Goal: Navigation & Orientation: Find specific page/section

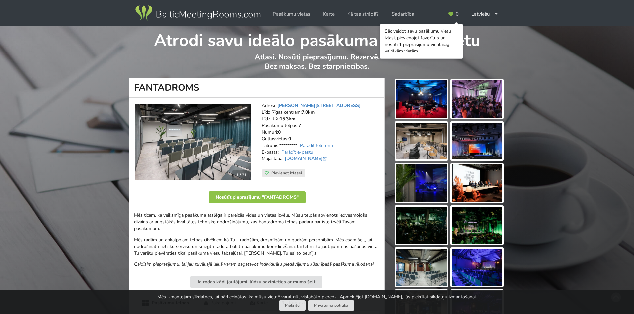
click at [406, 101] on img at bounding box center [421, 99] width 51 height 37
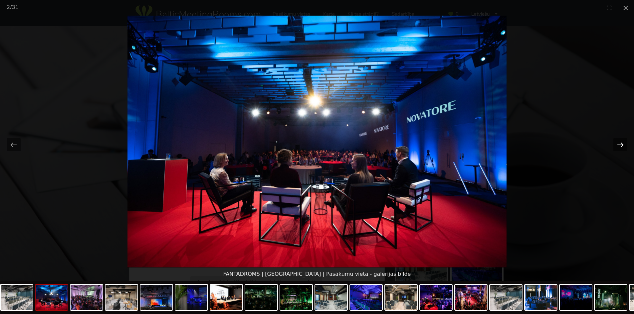
click at [620, 146] on button "Next slide" at bounding box center [620, 144] width 14 height 13
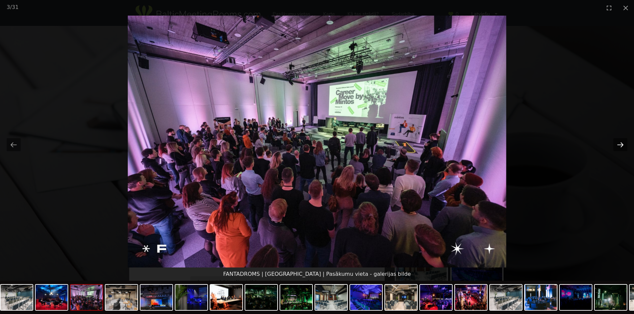
click at [620, 146] on button "Next slide" at bounding box center [620, 144] width 14 height 13
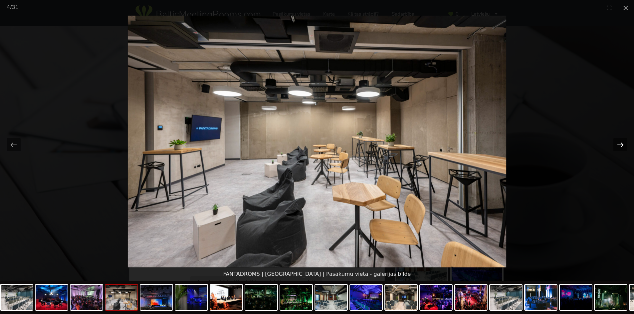
click at [620, 146] on button "Next slide" at bounding box center [620, 144] width 14 height 13
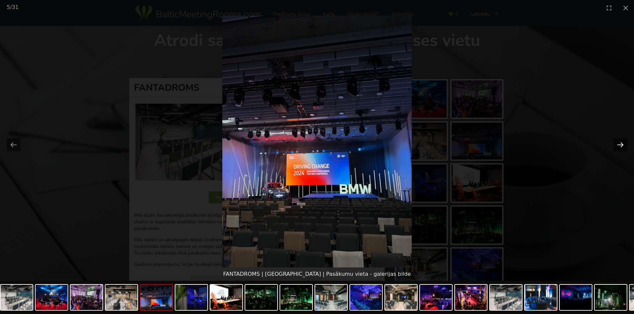
click at [620, 146] on button "Next slide" at bounding box center [620, 144] width 14 height 13
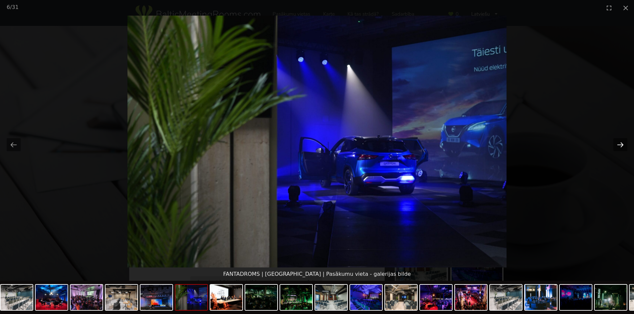
click at [620, 146] on button "Next slide" at bounding box center [620, 144] width 14 height 13
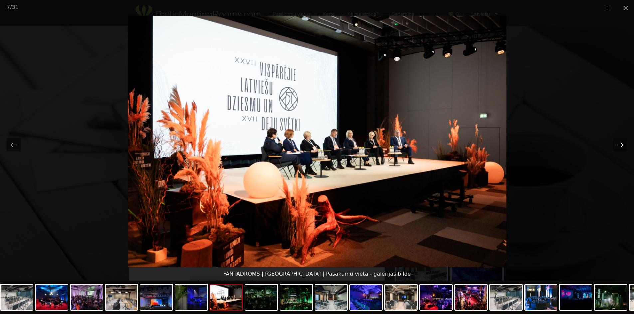
click at [620, 146] on button "Next slide" at bounding box center [620, 144] width 14 height 13
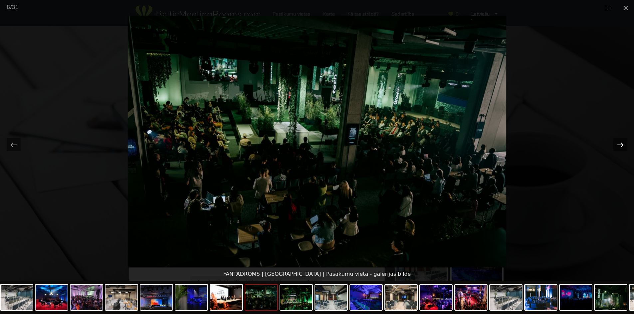
click at [620, 146] on button "Next slide" at bounding box center [620, 144] width 14 height 13
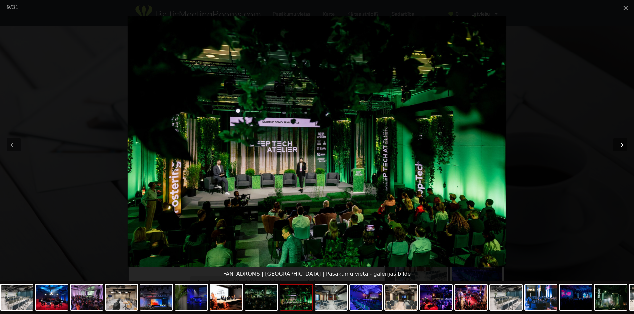
click at [620, 146] on button "Next slide" at bounding box center [620, 144] width 14 height 13
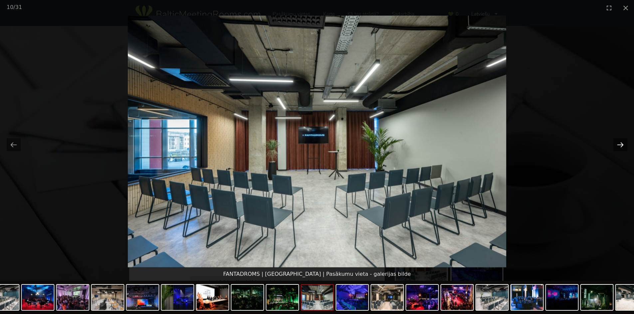
click at [620, 146] on button "Next slide" at bounding box center [620, 144] width 14 height 13
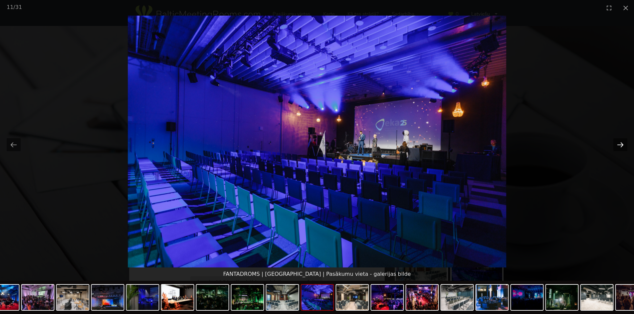
click at [620, 146] on button "Next slide" at bounding box center [620, 144] width 14 height 13
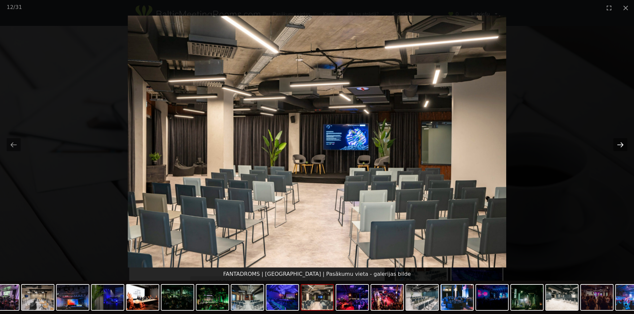
click at [620, 146] on button "Next slide" at bounding box center [620, 144] width 14 height 13
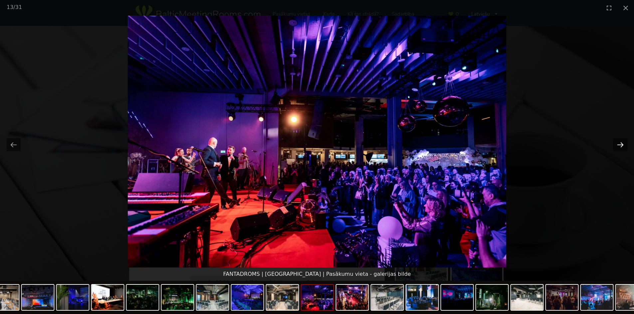
click at [620, 146] on button "Next slide" at bounding box center [620, 144] width 14 height 13
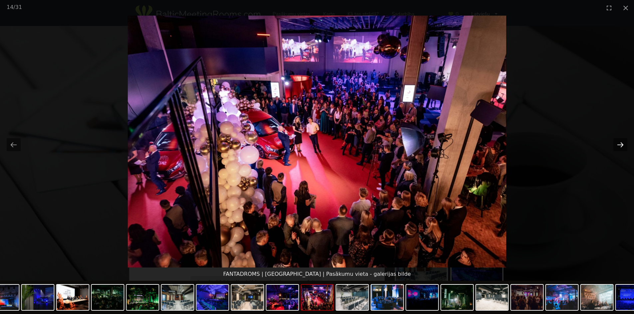
click at [620, 146] on button "Next slide" at bounding box center [620, 144] width 14 height 13
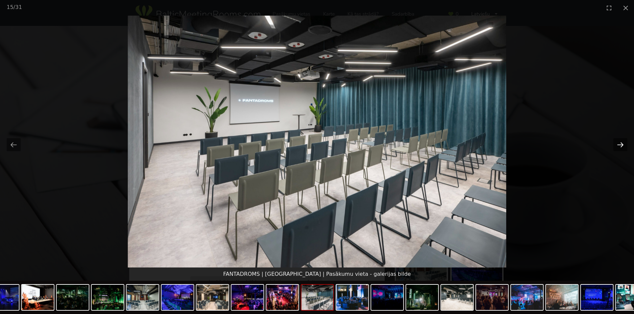
click at [620, 146] on button "Next slide" at bounding box center [620, 144] width 14 height 13
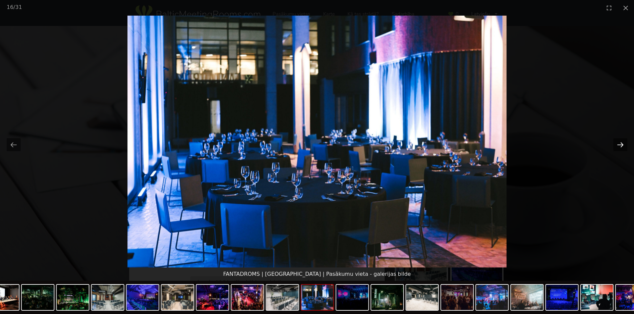
click at [620, 146] on button "Next slide" at bounding box center [620, 144] width 14 height 13
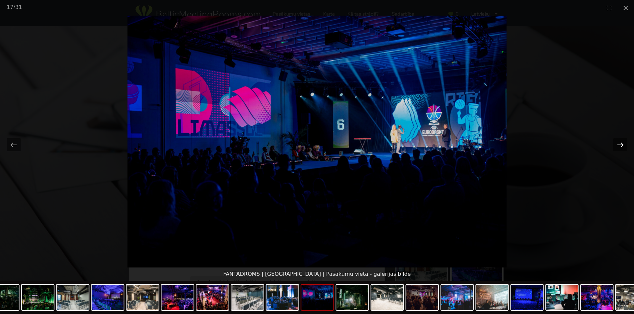
click at [620, 146] on button "Next slide" at bounding box center [620, 144] width 14 height 13
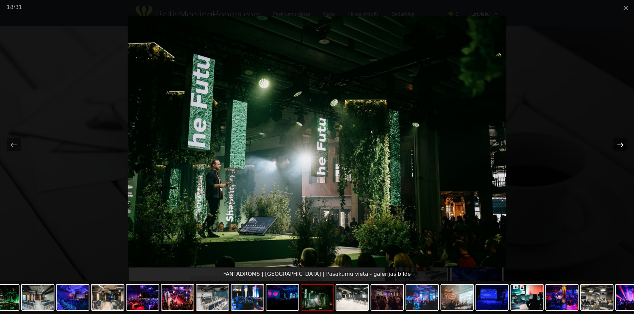
click at [620, 146] on button "Next slide" at bounding box center [620, 144] width 14 height 13
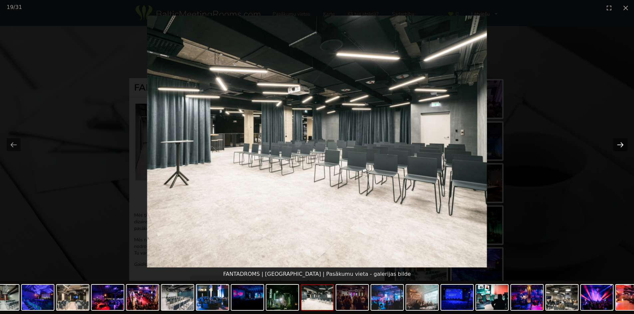
click at [620, 146] on button "Next slide" at bounding box center [620, 144] width 14 height 13
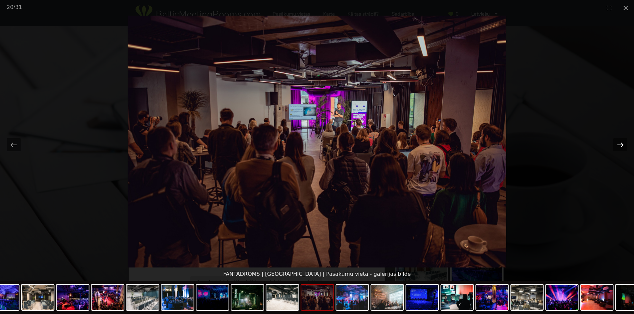
click at [620, 146] on button "Next slide" at bounding box center [620, 144] width 14 height 13
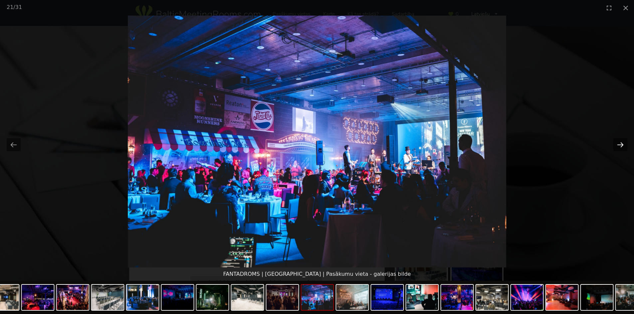
click at [620, 146] on button "Next slide" at bounding box center [620, 144] width 14 height 13
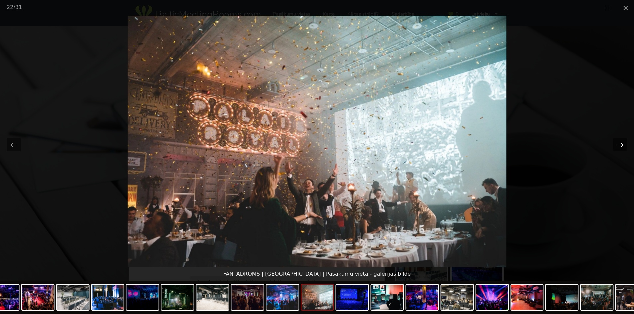
click at [620, 146] on button "Next slide" at bounding box center [620, 144] width 14 height 13
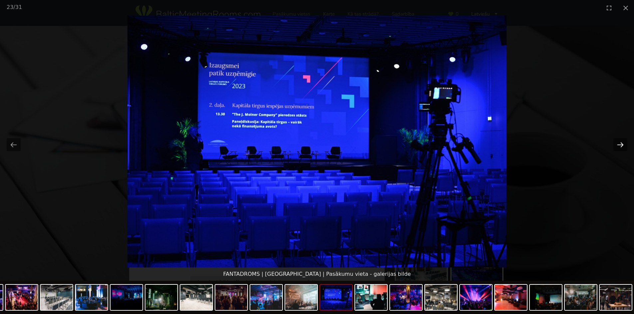
click at [620, 146] on button "Next slide" at bounding box center [620, 144] width 14 height 13
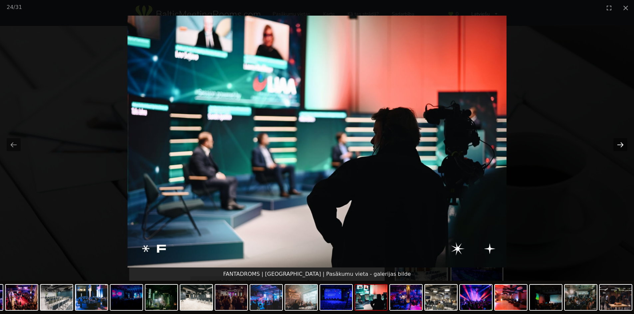
click at [620, 146] on button "Next slide" at bounding box center [620, 144] width 14 height 13
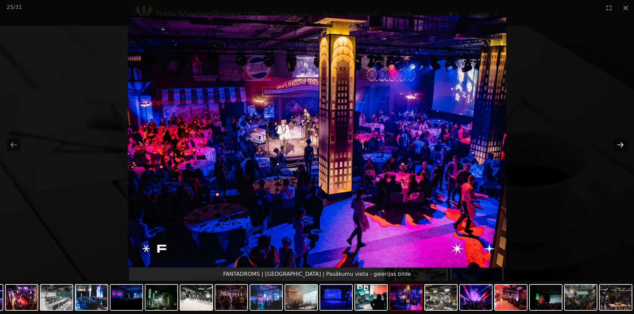
click at [620, 146] on button "Next slide" at bounding box center [620, 144] width 14 height 13
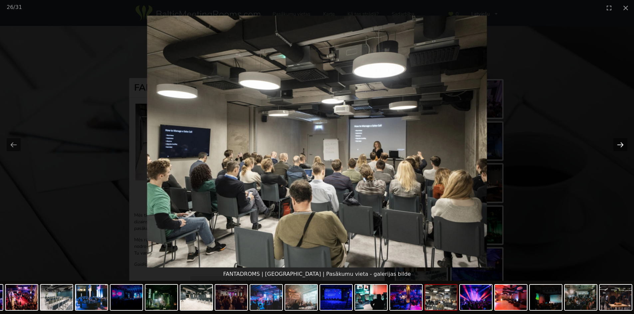
click at [620, 146] on button "Next slide" at bounding box center [620, 144] width 14 height 13
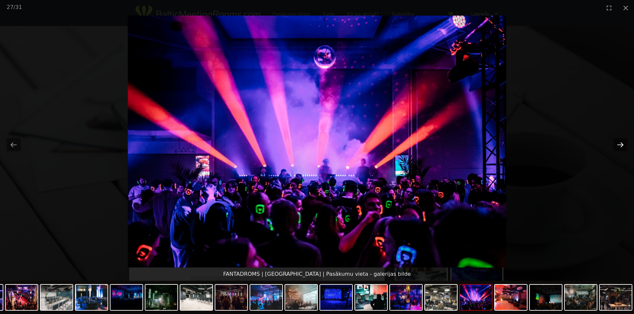
click at [620, 146] on button "Next slide" at bounding box center [620, 144] width 14 height 13
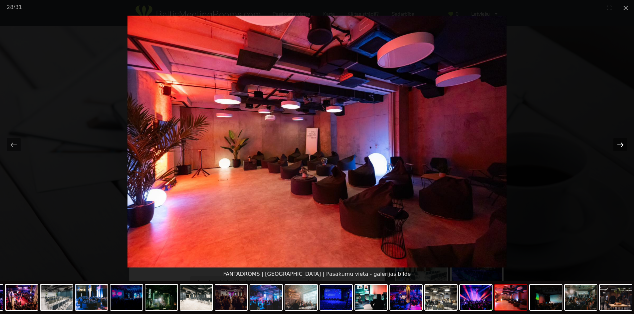
click at [620, 146] on button "Next slide" at bounding box center [620, 144] width 14 height 13
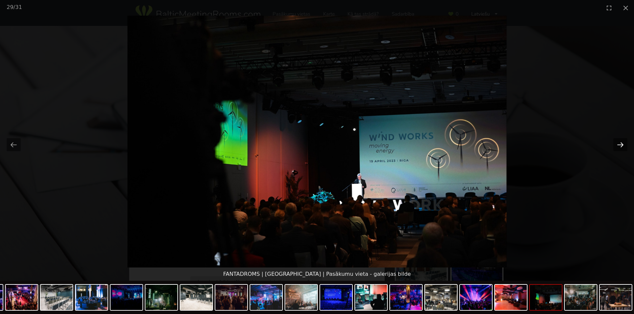
click at [620, 146] on button "Next slide" at bounding box center [620, 144] width 14 height 13
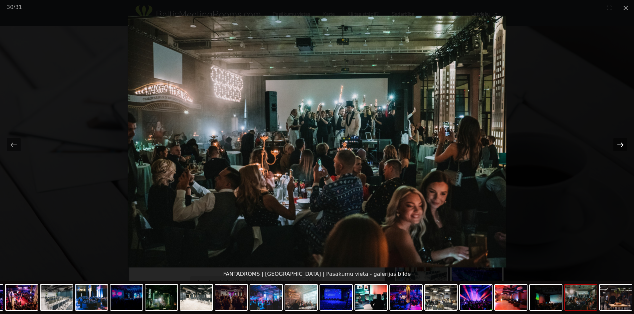
click at [620, 146] on button "Next slide" at bounding box center [620, 144] width 14 height 13
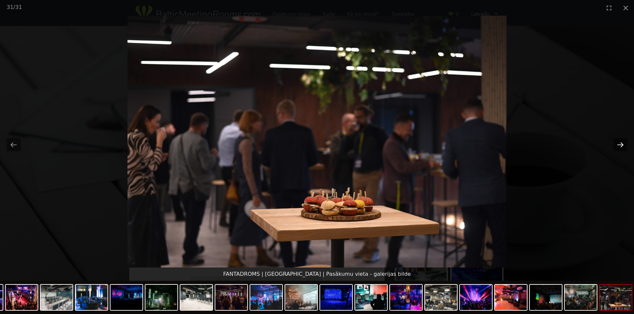
click at [620, 146] on button "Next slide" at bounding box center [620, 144] width 14 height 13
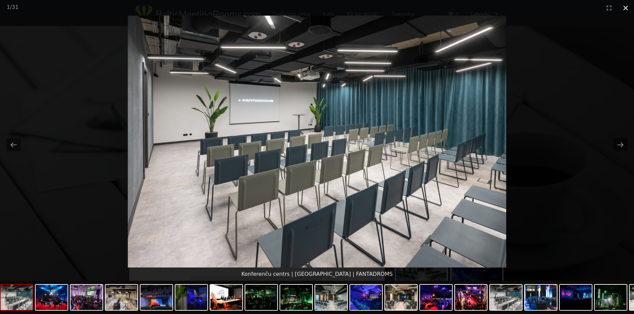
click at [623, 6] on button "Close gallery" at bounding box center [625, 8] width 17 height 16
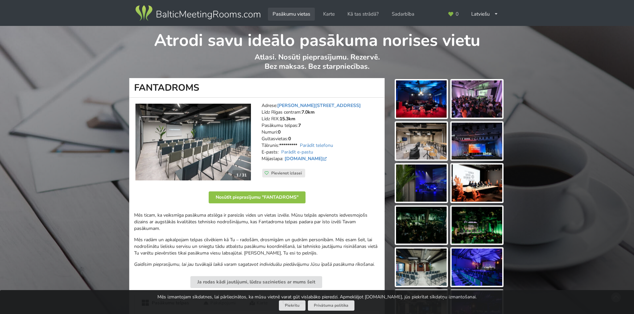
click at [287, 15] on link "Pasākumu vietas" at bounding box center [291, 14] width 47 height 13
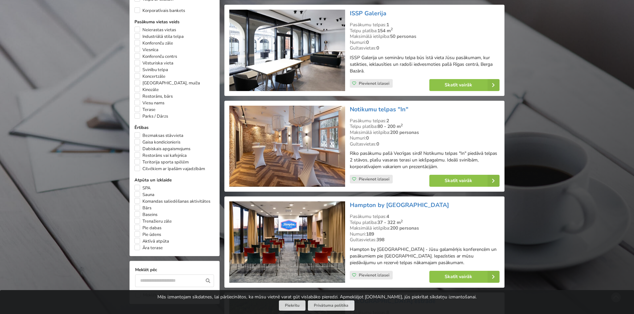
scroll to position [433, 0]
